Goal: Task Accomplishment & Management: Manage account settings

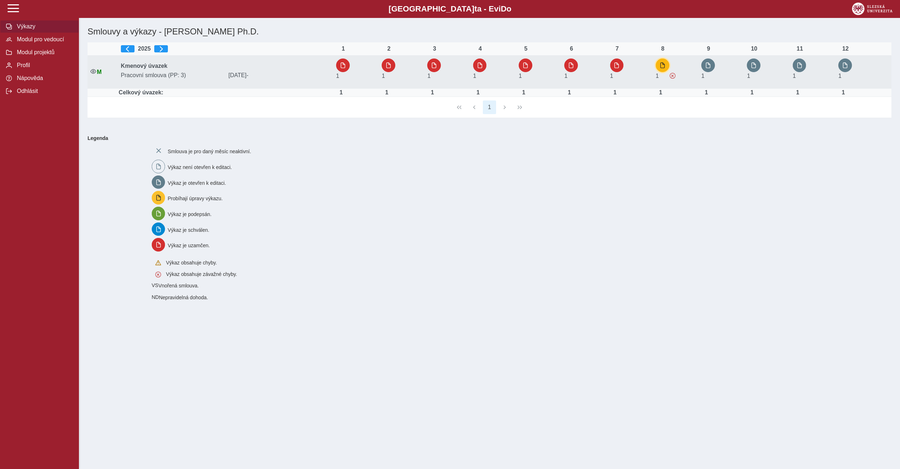
click at [662, 64] on span "button" at bounding box center [663, 65] width 6 height 6
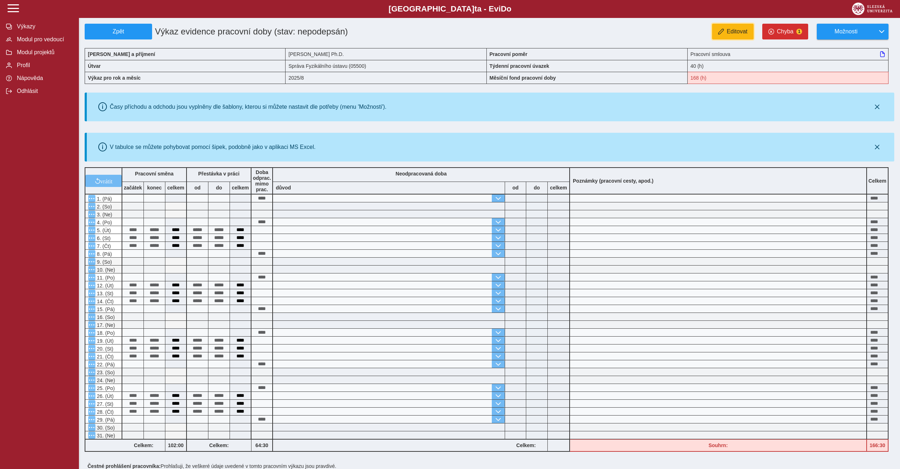
click at [732, 36] on button "Editovat" at bounding box center [733, 32] width 42 height 16
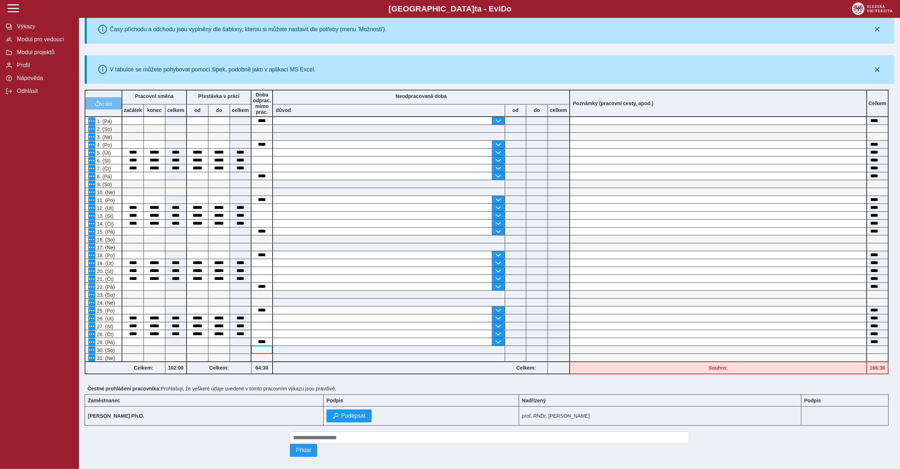
scroll to position [90, 0]
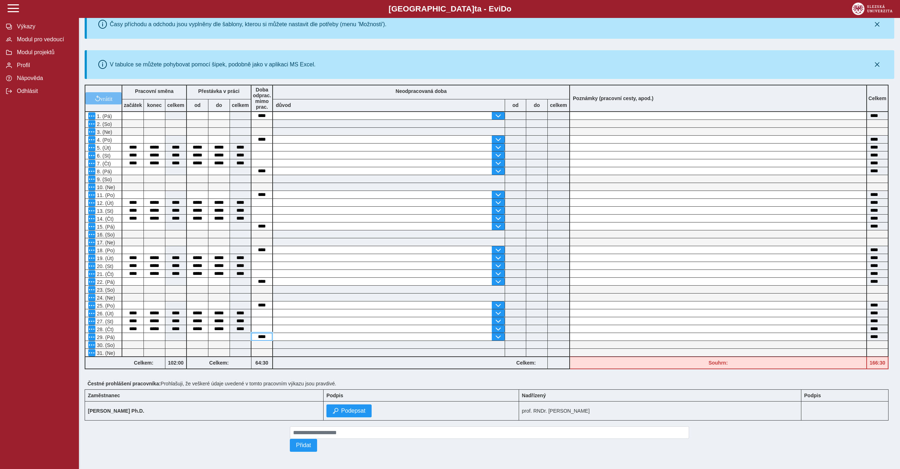
click at [259, 334] on input "****" at bounding box center [262, 337] width 21 height 8
type input "*"
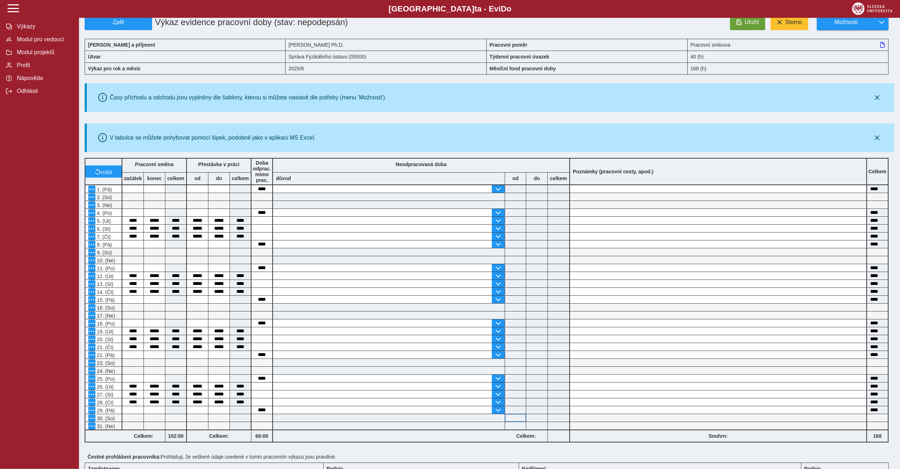
scroll to position [0, 0]
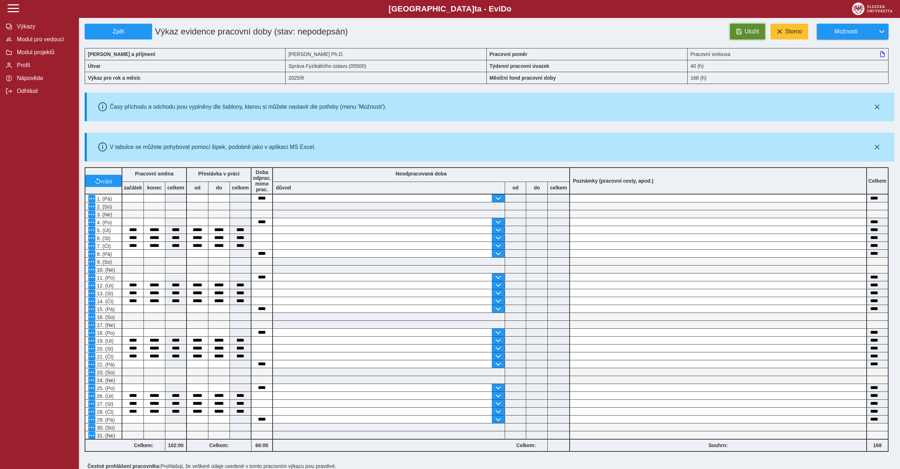
click at [742, 28] on button "Uložit" at bounding box center [747, 32] width 35 height 16
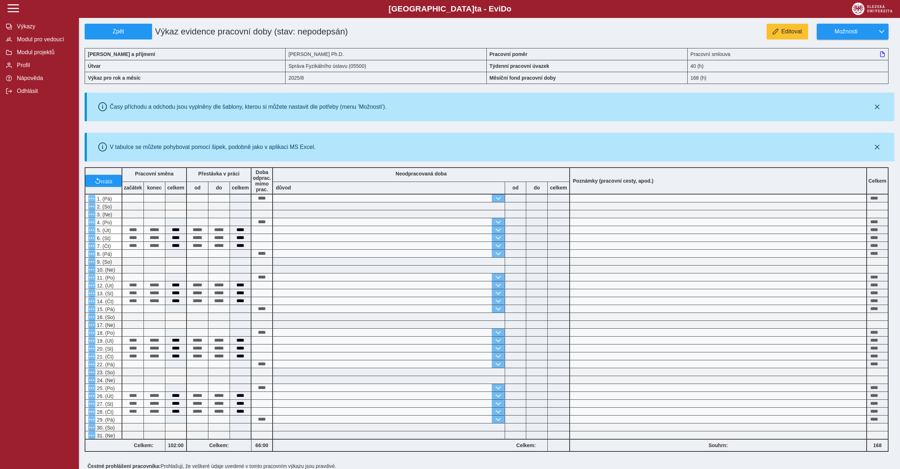
scroll to position [90, 0]
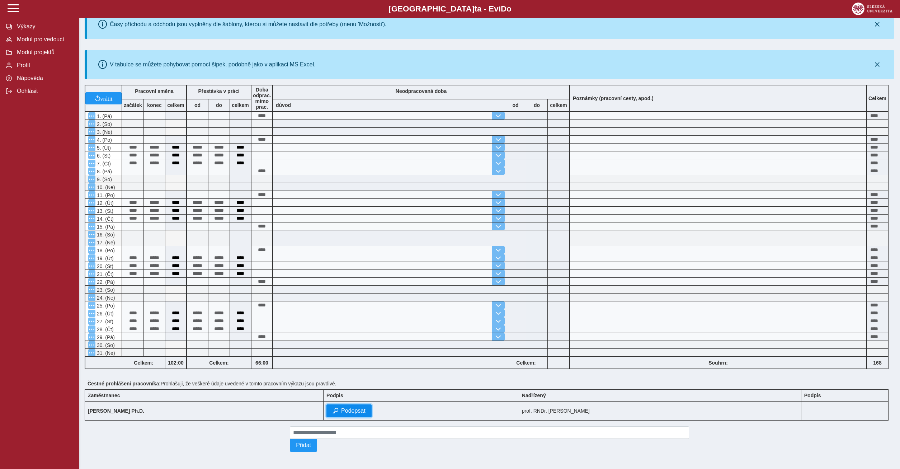
click at [364, 408] on span "Podepsat" at bounding box center [353, 411] width 24 height 6
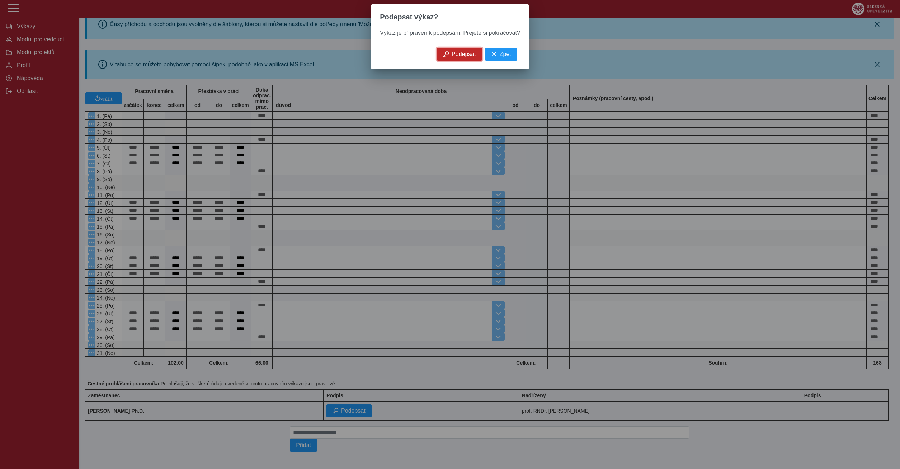
click at [460, 57] on span "Podepsat" at bounding box center [464, 54] width 24 height 6
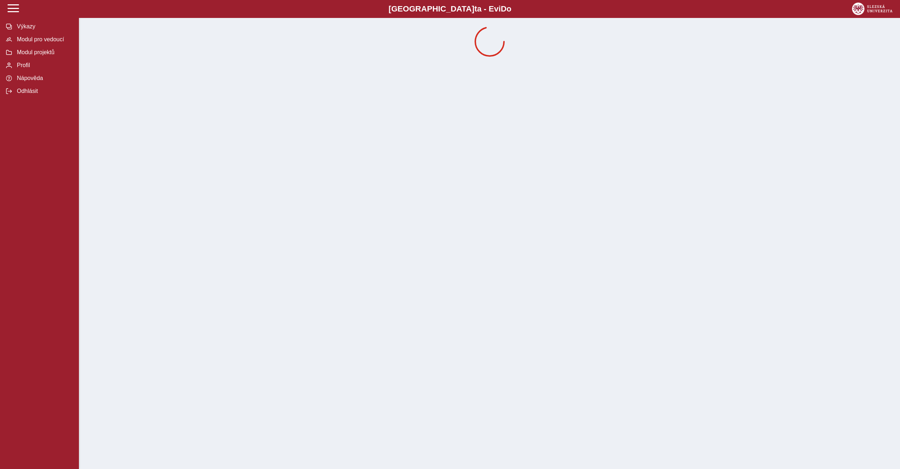
scroll to position [0, 0]
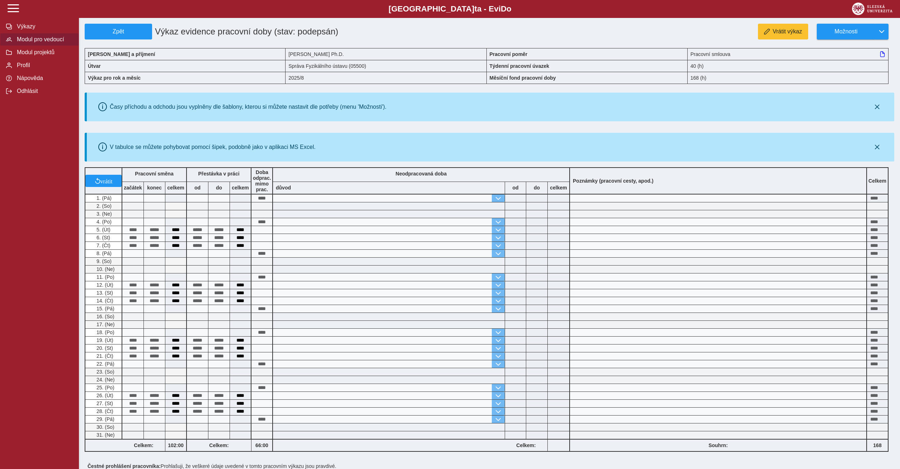
click at [50, 43] on span "Modul pro vedoucí" at bounding box center [44, 39] width 58 height 6
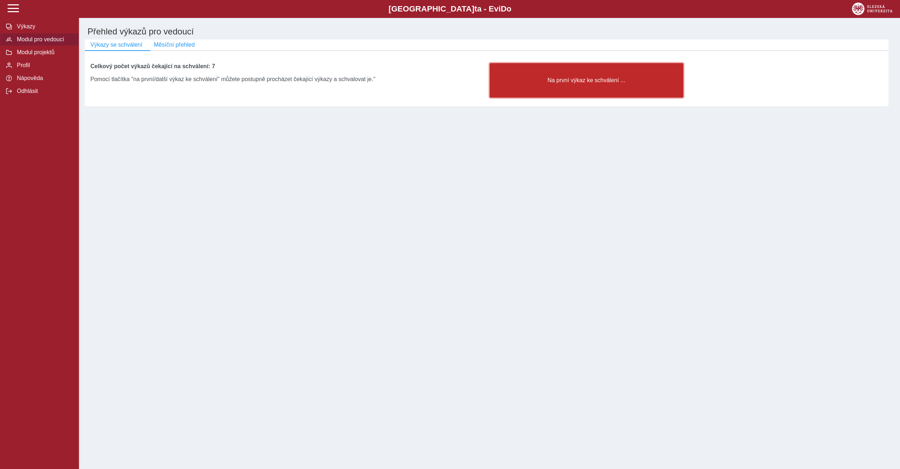
click at [558, 88] on button "Na první výkaz ke schválení ..." at bounding box center [587, 80] width 194 height 34
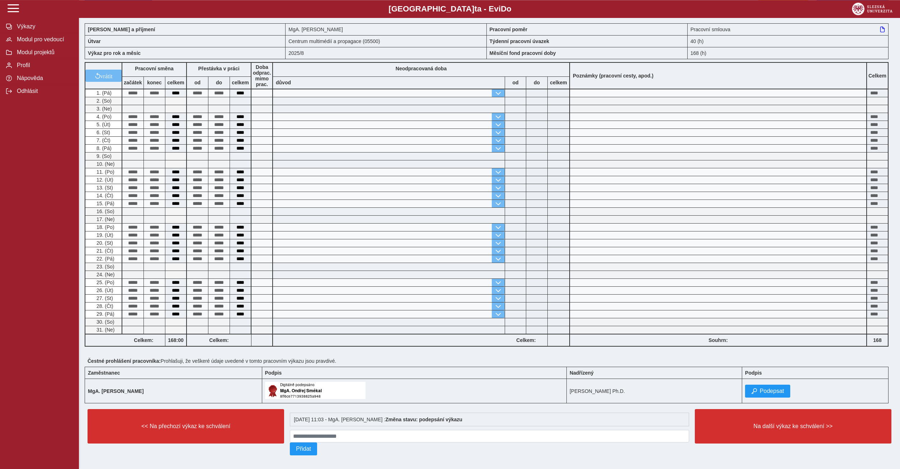
scroll to position [35, 0]
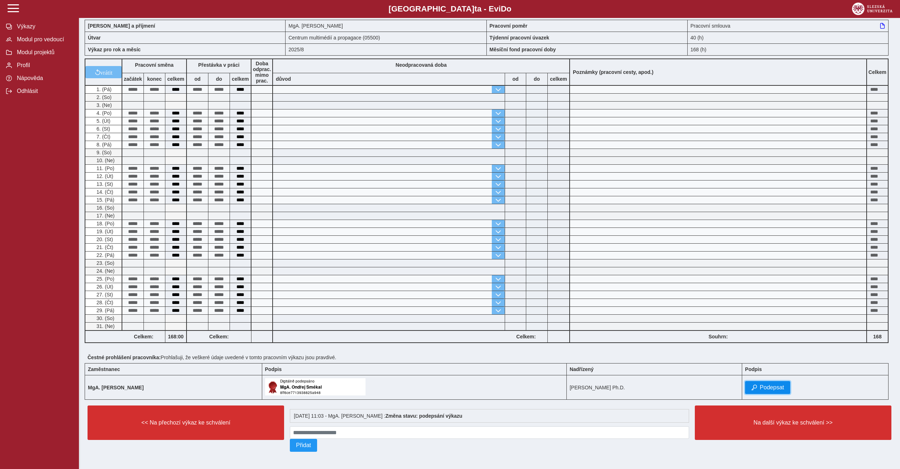
click at [772, 384] on span "Podepsat" at bounding box center [772, 387] width 24 height 6
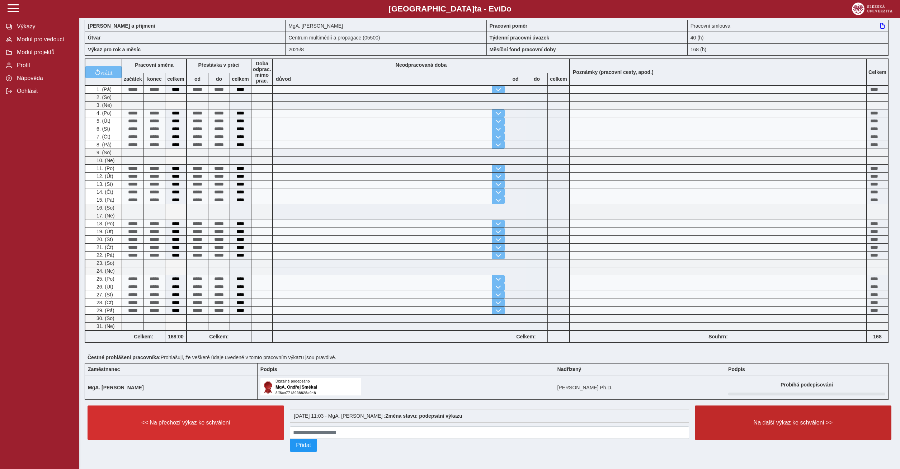
scroll to position [0, 0]
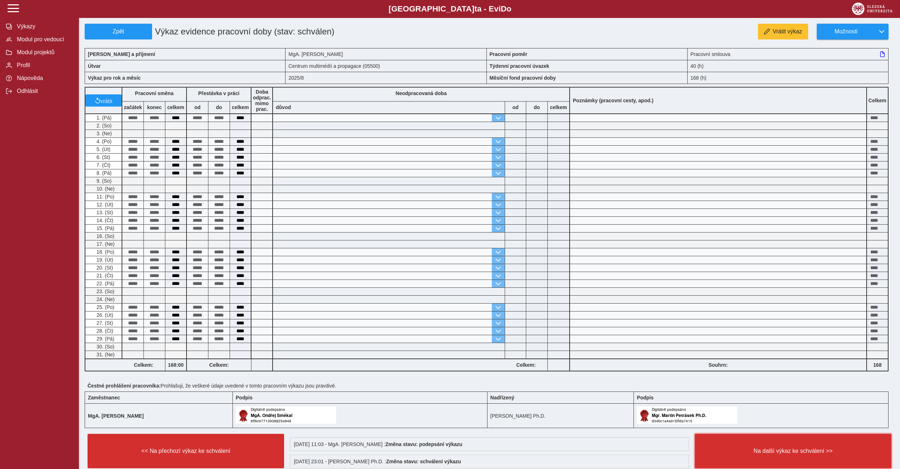
click at [776, 467] on button "Na další výkaz ke schválení >>" at bounding box center [793, 451] width 197 height 34
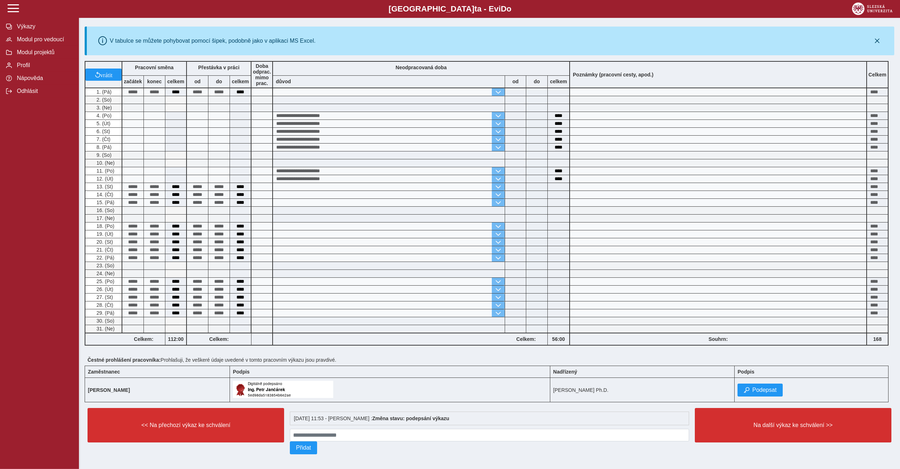
scroll to position [116, 0]
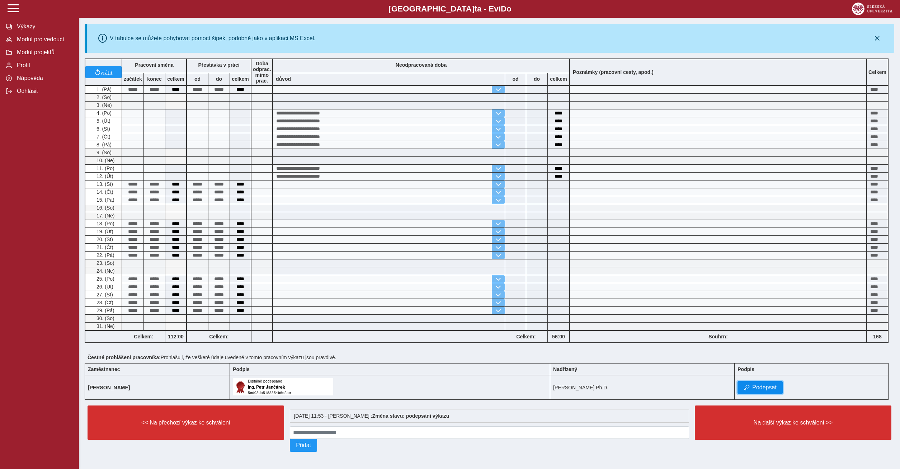
click at [769, 384] on span "Podepsat" at bounding box center [765, 387] width 24 height 6
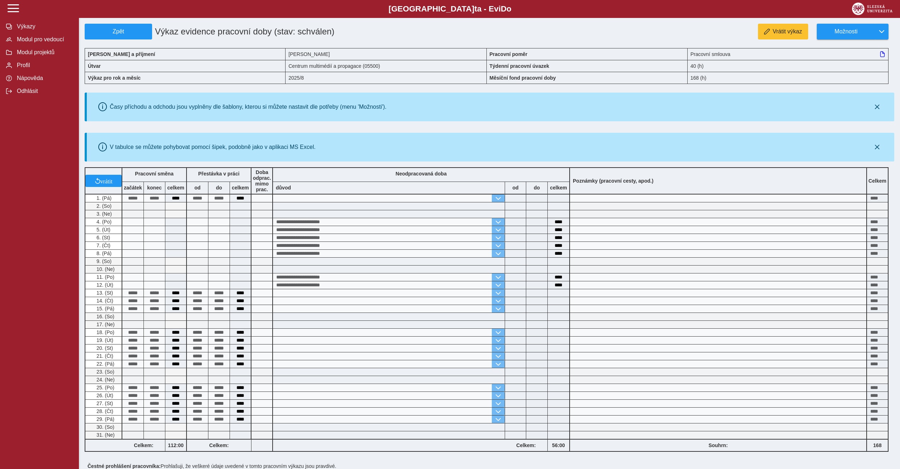
scroll to position [133, 0]
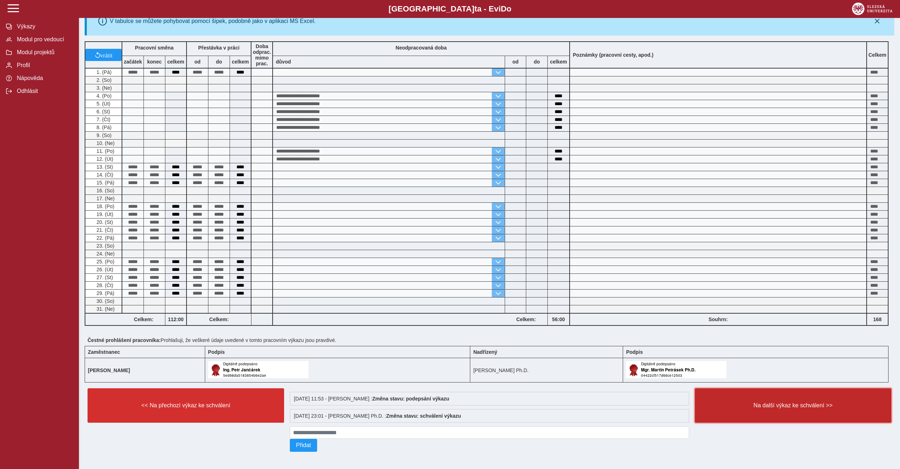
click at [787, 402] on span "Na další výkaz ke schválení >>" at bounding box center [793, 405] width 184 height 6
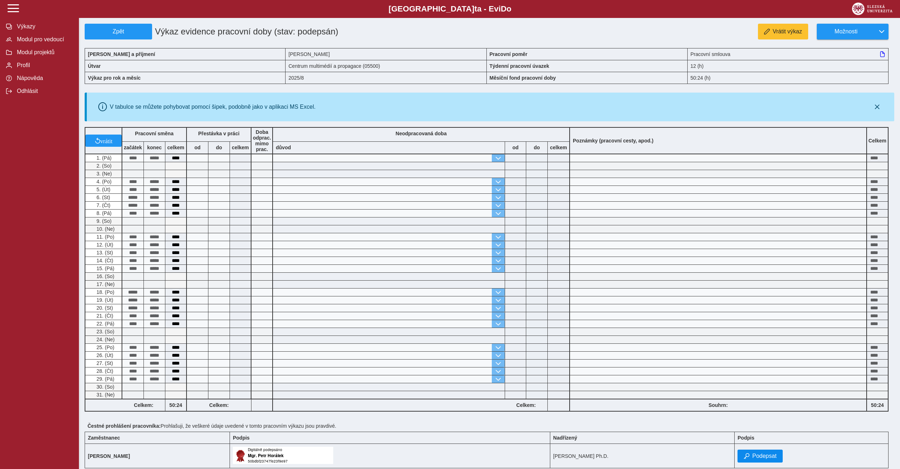
scroll to position [75, 0]
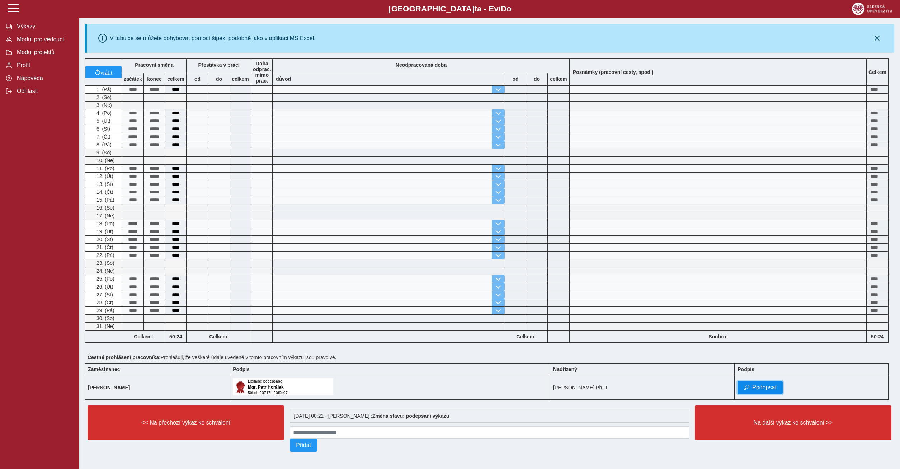
click at [771, 384] on span "Podepsat" at bounding box center [765, 387] width 24 height 6
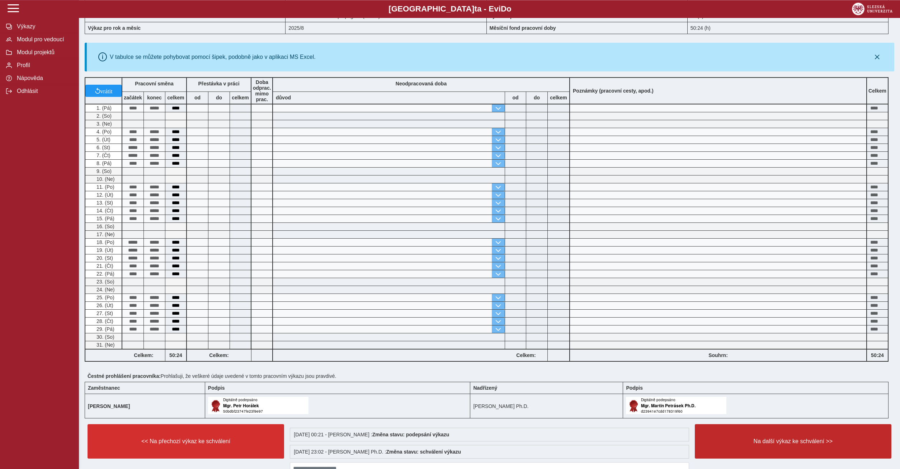
scroll to position [93, 0]
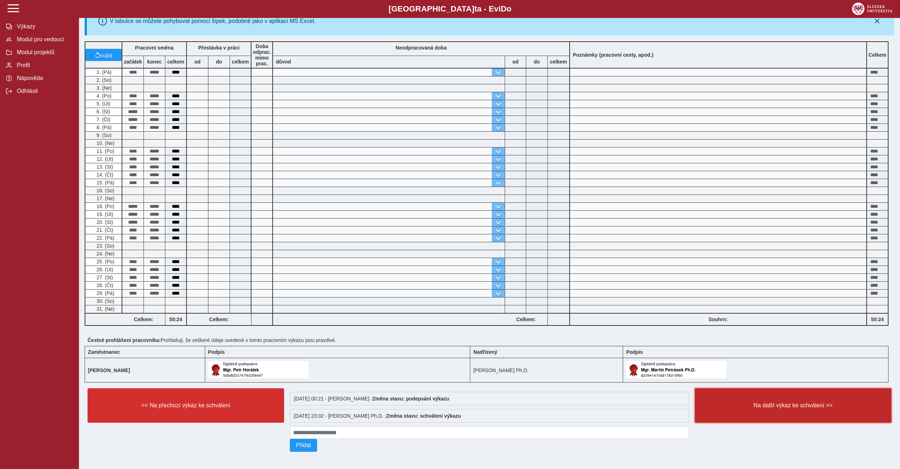
click at [755, 411] on button "Na další výkaz ke schválení >>" at bounding box center [793, 405] width 197 height 34
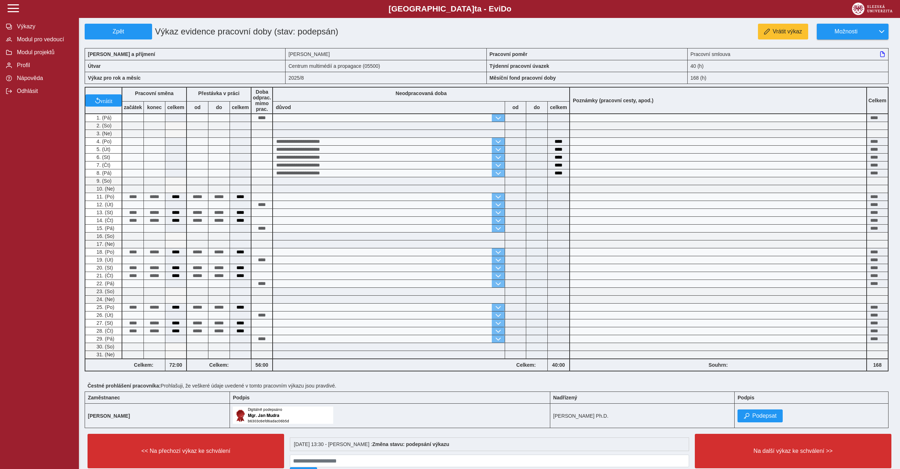
scroll to position [35, 0]
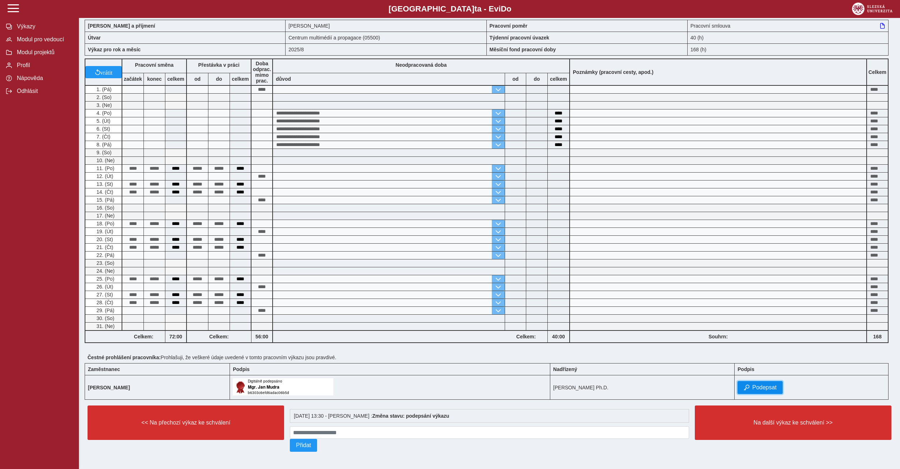
click at [760, 381] on button "Podepsat" at bounding box center [760, 387] width 45 height 13
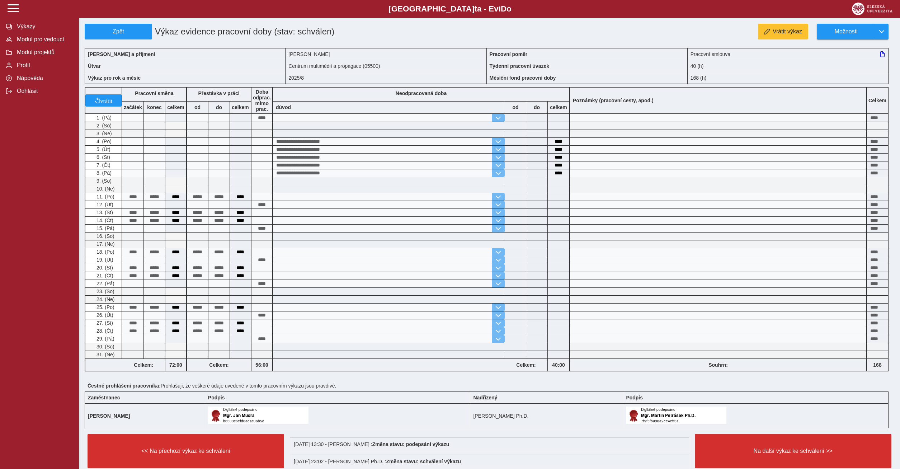
scroll to position [53, 0]
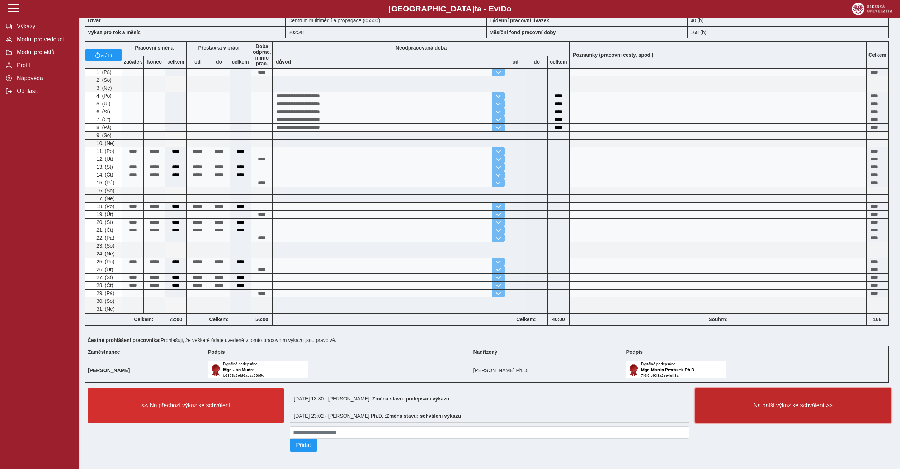
click at [773, 393] on button "Na další výkaz ke schválení >>" at bounding box center [793, 405] width 197 height 34
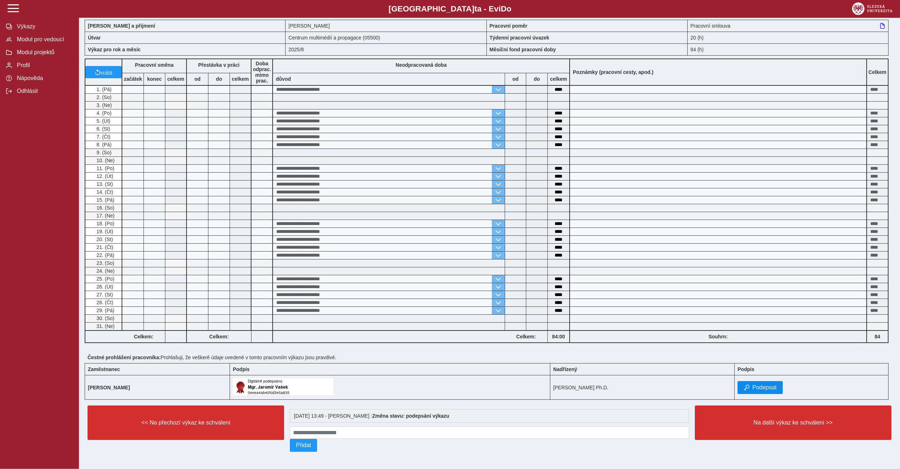
scroll to position [35, 0]
click at [764, 388] on span "Podepsat" at bounding box center [765, 387] width 24 height 6
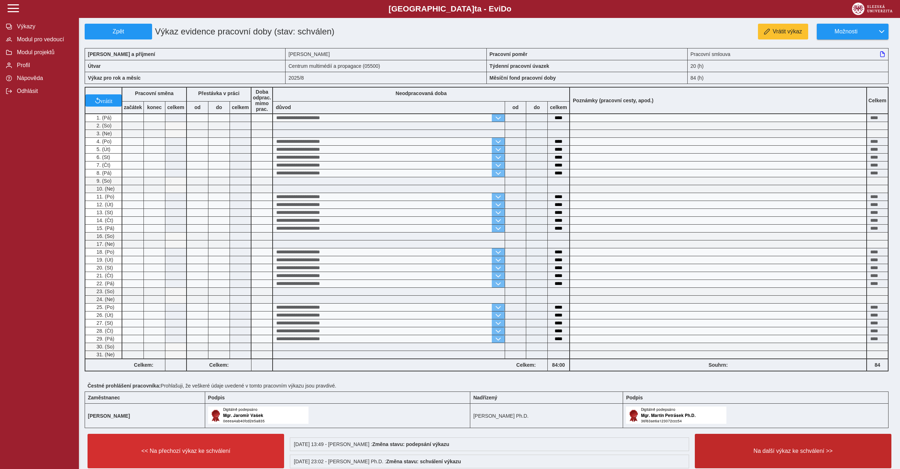
scroll to position [53, 0]
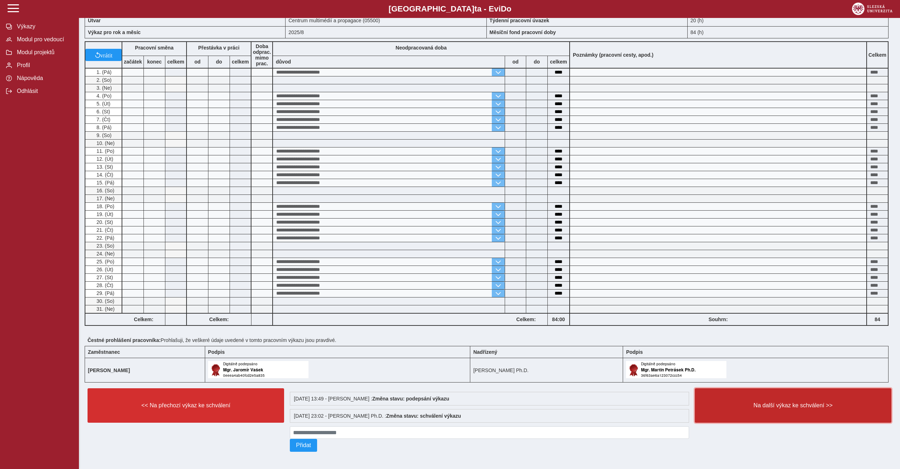
click at [769, 394] on button "Na další výkaz ke schválení >>" at bounding box center [793, 405] width 197 height 34
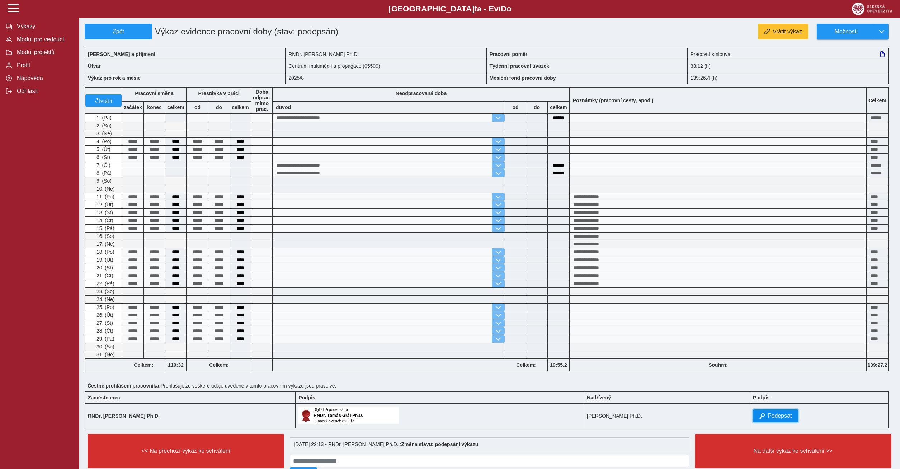
click at [778, 419] on span "Podepsat" at bounding box center [780, 416] width 24 height 6
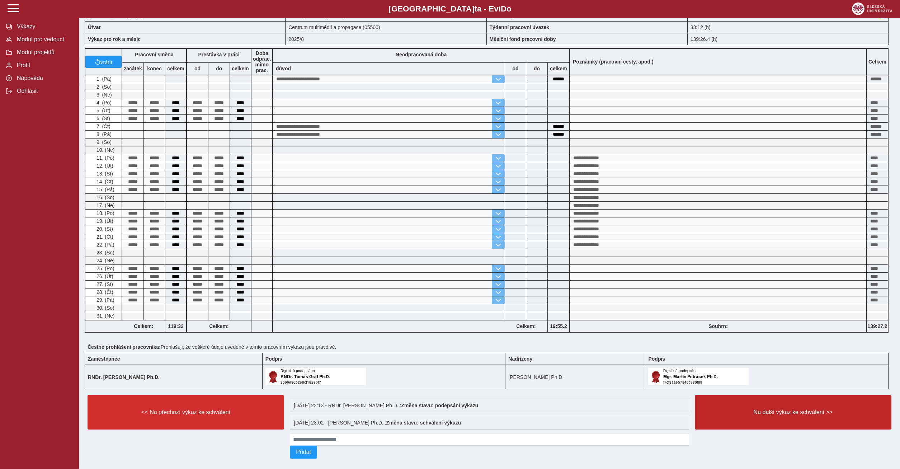
scroll to position [53, 0]
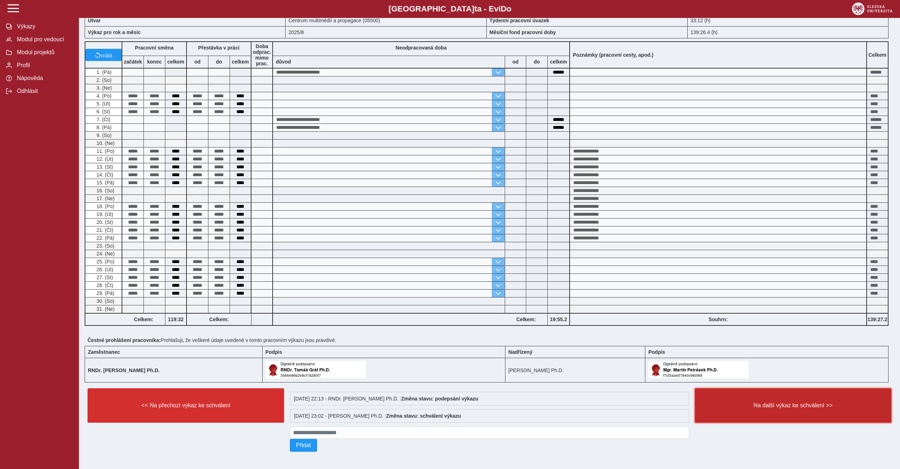
click at [751, 409] on button "Na další výkaz ke schválení >>" at bounding box center [793, 405] width 197 height 34
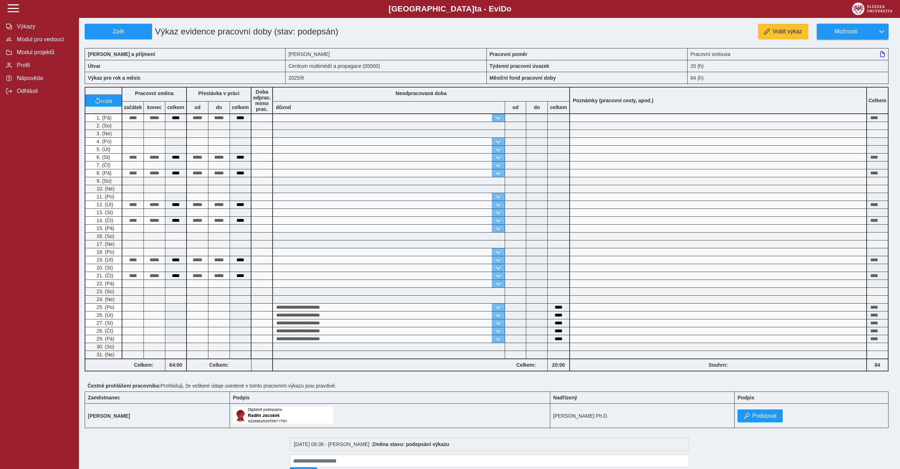
scroll to position [35, 0]
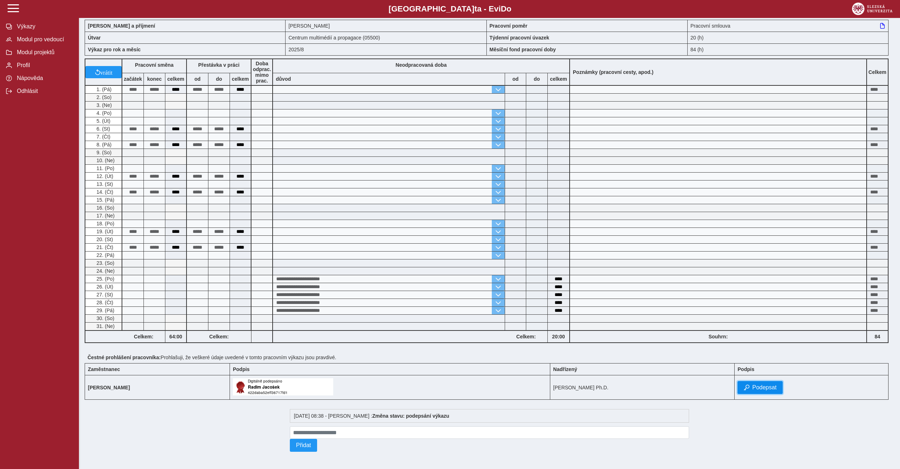
click at [755, 385] on span "Podepsat" at bounding box center [765, 387] width 24 height 6
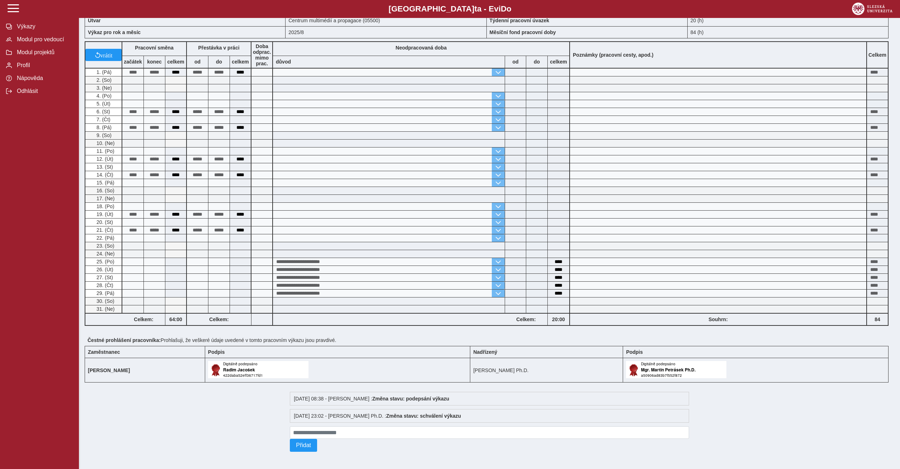
scroll to position [0, 0]
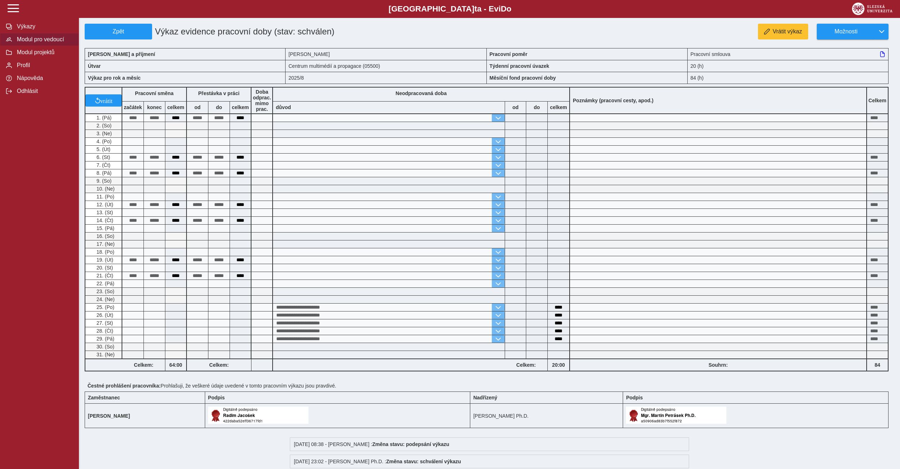
click at [45, 46] on button "Modul pro vedoucí" at bounding box center [39, 39] width 79 height 13
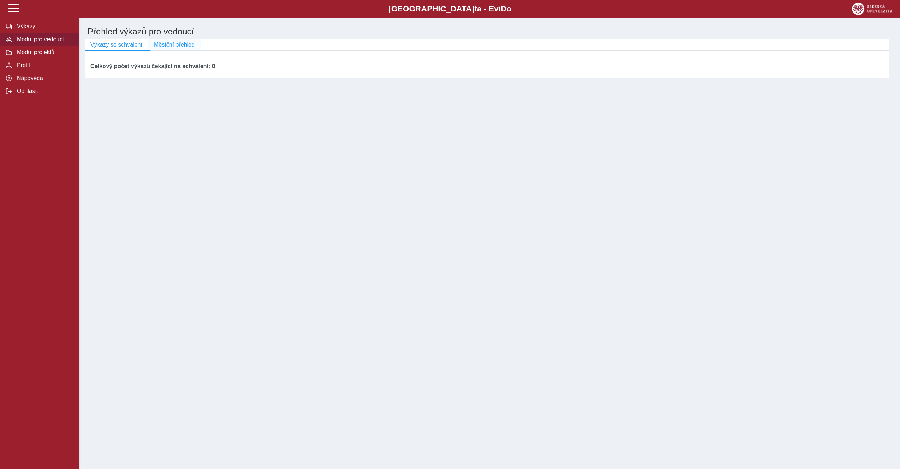
click at [165, 43] on span "Měsíční přehled" at bounding box center [174, 45] width 41 height 6
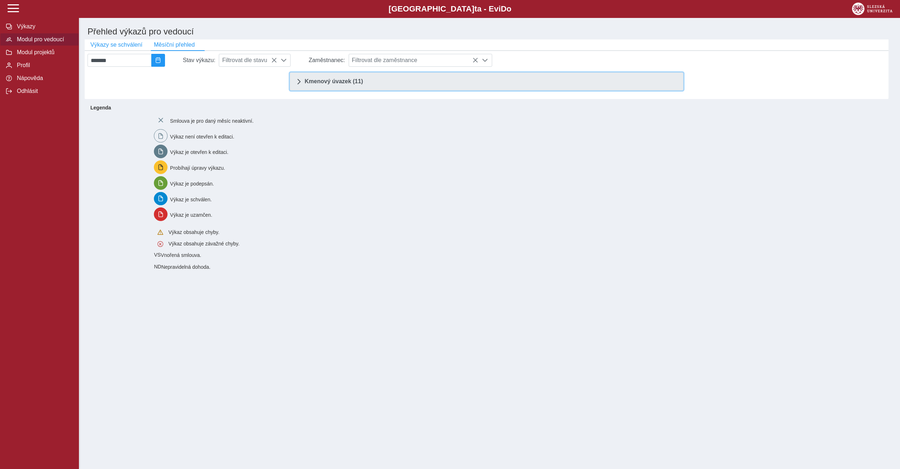
click at [355, 81] on span "Kmenový úvazek (11)" at bounding box center [334, 82] width 58 height 6
